Goal: Find specific fact: Find specific fact

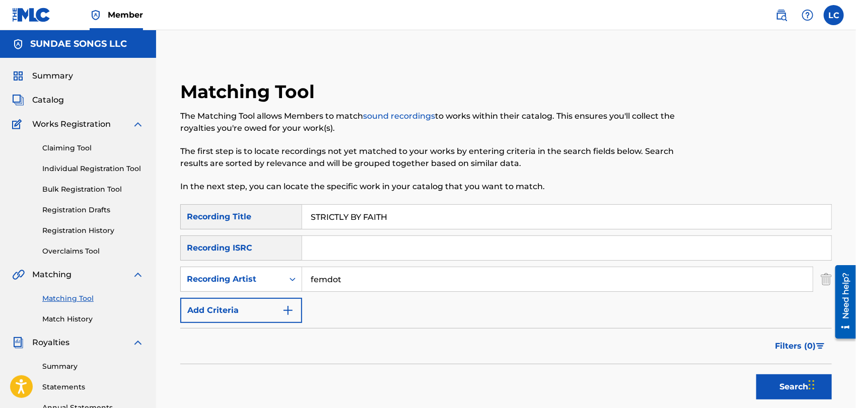
click at [771, 15] on div "LC [PERSON_NAME] Cusick [EMAIL_ADDRESS][DOMAIN_NAME] Notification Preferences P…" at bounding box center [804, 15] width 79 height 20
click at [776, 15] on link at bounding box center [781, 15] width 20 height 20
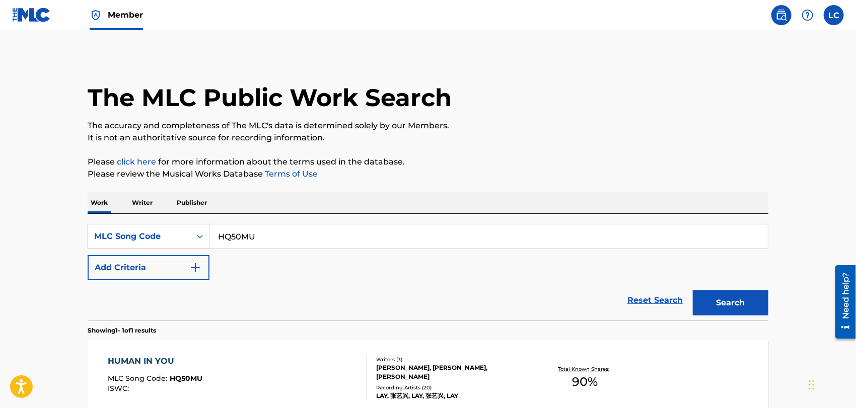
click at [225, 239] on input "HQ50MU" at bounding box center [488, 237] width 558 height 24
paste input "SB5LQM"
type input "SB5LQM"
click at [721, 298] on button "Search" at bounding box center [731, 303] width 76 height 25
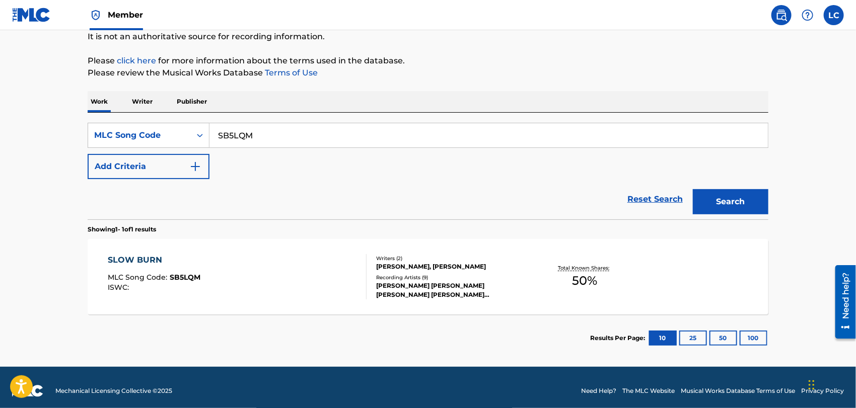
scroll to position [108, 0]
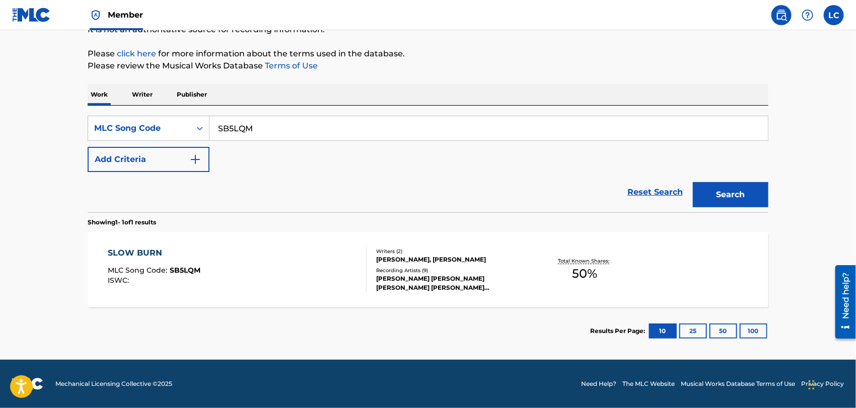
click at [348, 280] on div "SLOW BURN MLC Song Code : SB5LQM ISWC :" at bounding box center [237, 269] width 259 height 45
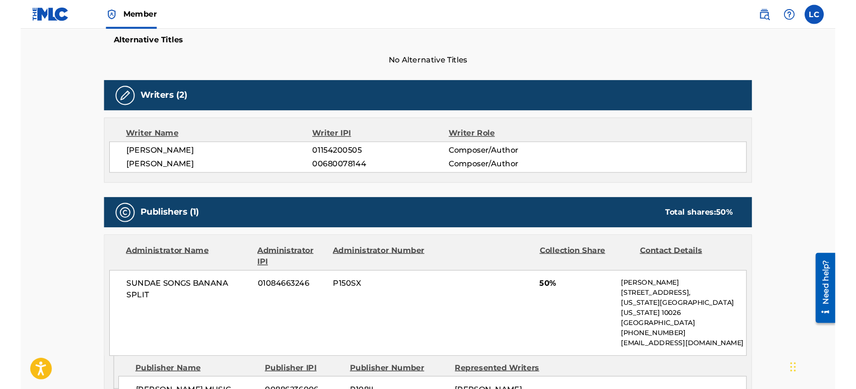
scroll to position [266, 0]
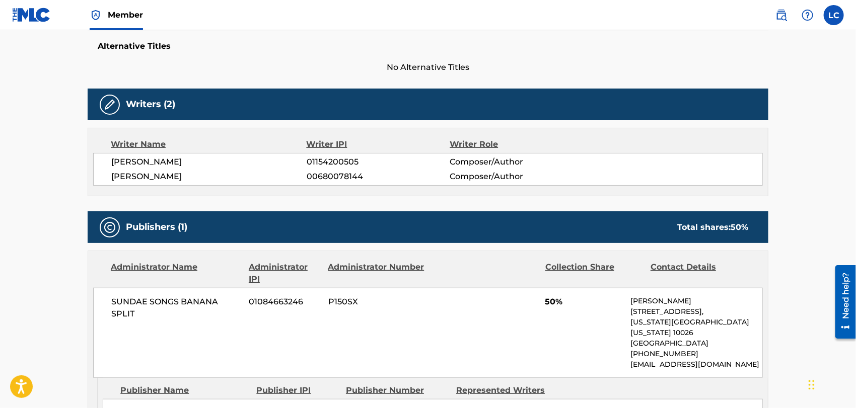
click at [340, 155] on div "[PERSON_NAME] 01154200505 Composer/Author [PERSON_NAME] 00680078144 Composer/Au…" at bounding box center [428, 169] width 670 height 33
click at [342, 164] on span "01154200505" at bounding box center [378, 162] width 143 height 12
copy span "01154200505"
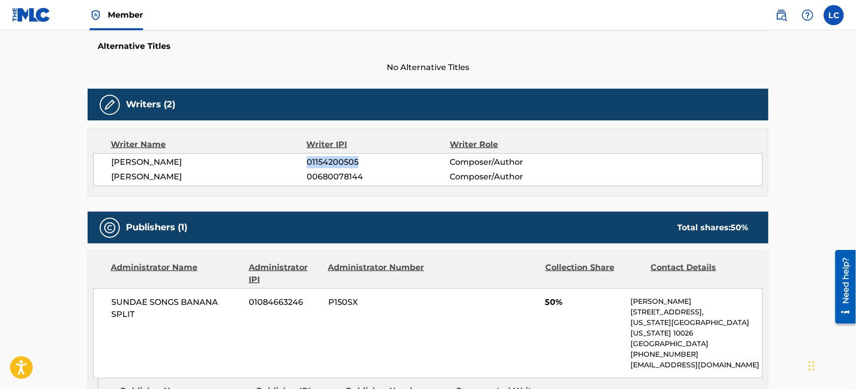
click at [342, 162] on span "01154200505" at bounding box center [378, 162] width 143 height 12
drag, startPoint x: 229, startPoint y: 159, endPoint x: 111, endPoint y: 166, distance: 118.0
click at [111, 166] on span "[PERSON_NAME]" at bounding box center [208, 162] width 195 height 12
copy span "[PERSON_NAME]"
